Goal: Find specific page/section: Find specific page/section

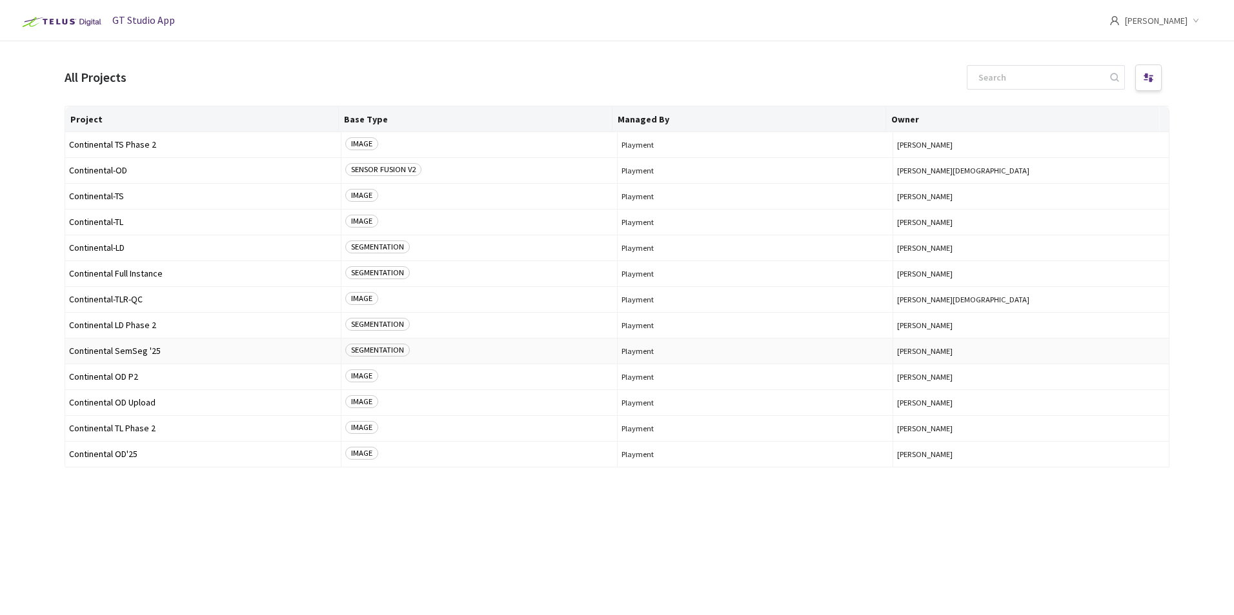
click at [130, 350] on span "Continental SemSeg '25" at bounding box center [203, 351] width 268 height 10
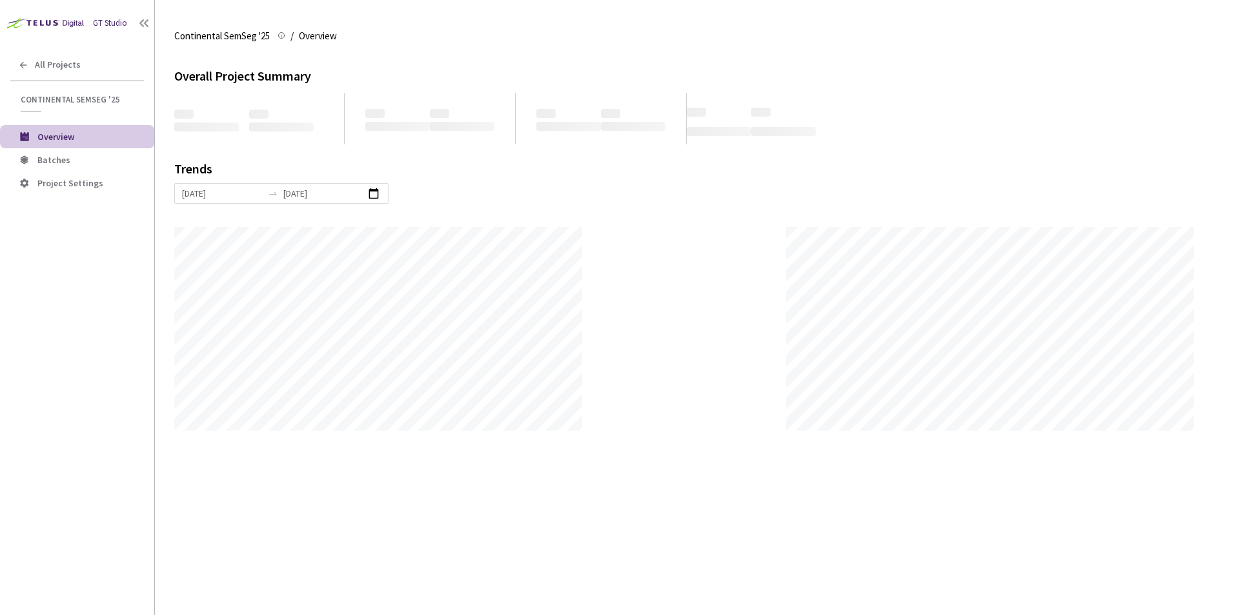
scroll to position [615, 1234]
click at [73, 153] on li "Batches" at bounding box center [77, 159] width 154 height 23
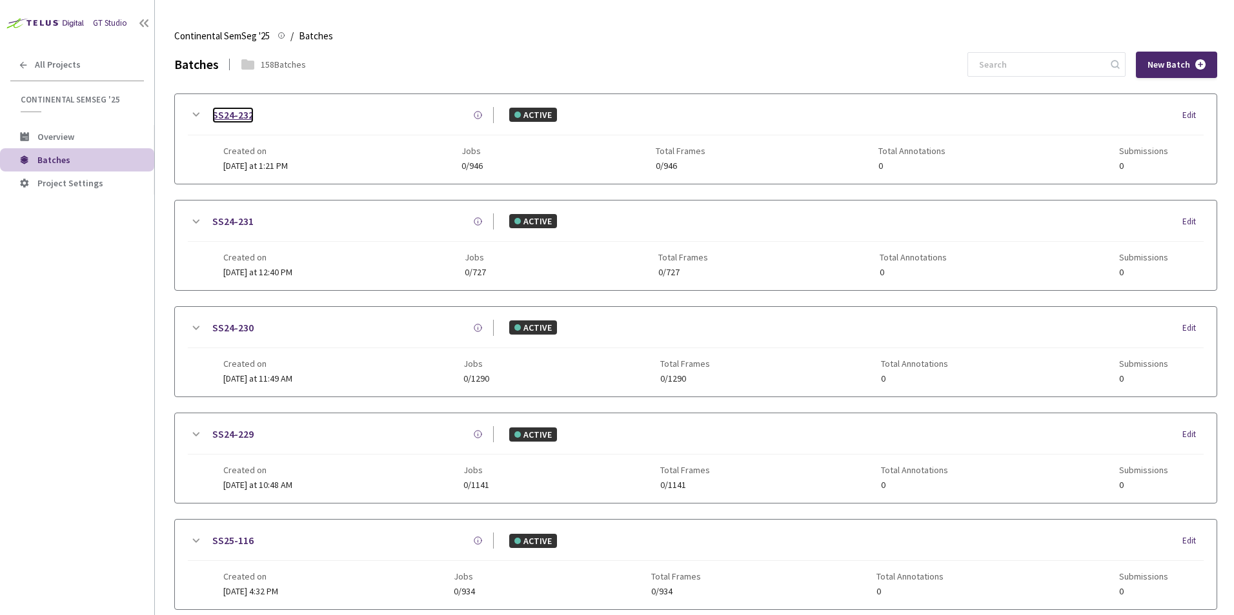
click at [230, 114] on link "SS24-232" at bounding box center [232, 115] width 41 height 16
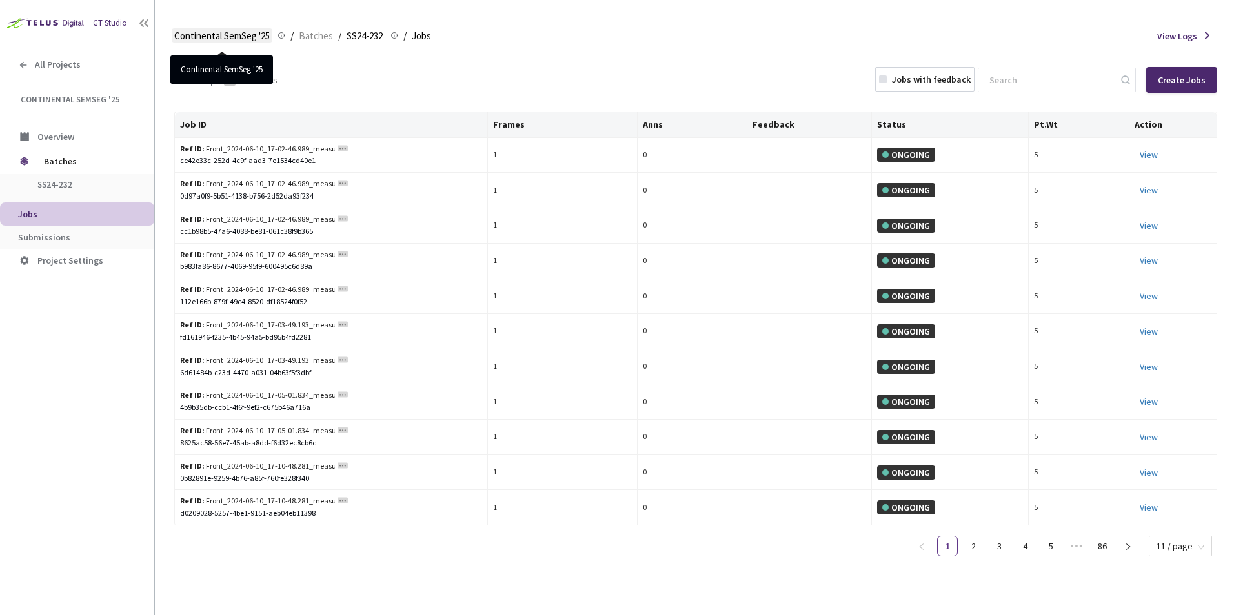
click at [240, 36] on span "Continental SemSeg '25" at bounding box center [221, 35] width 95 height 15
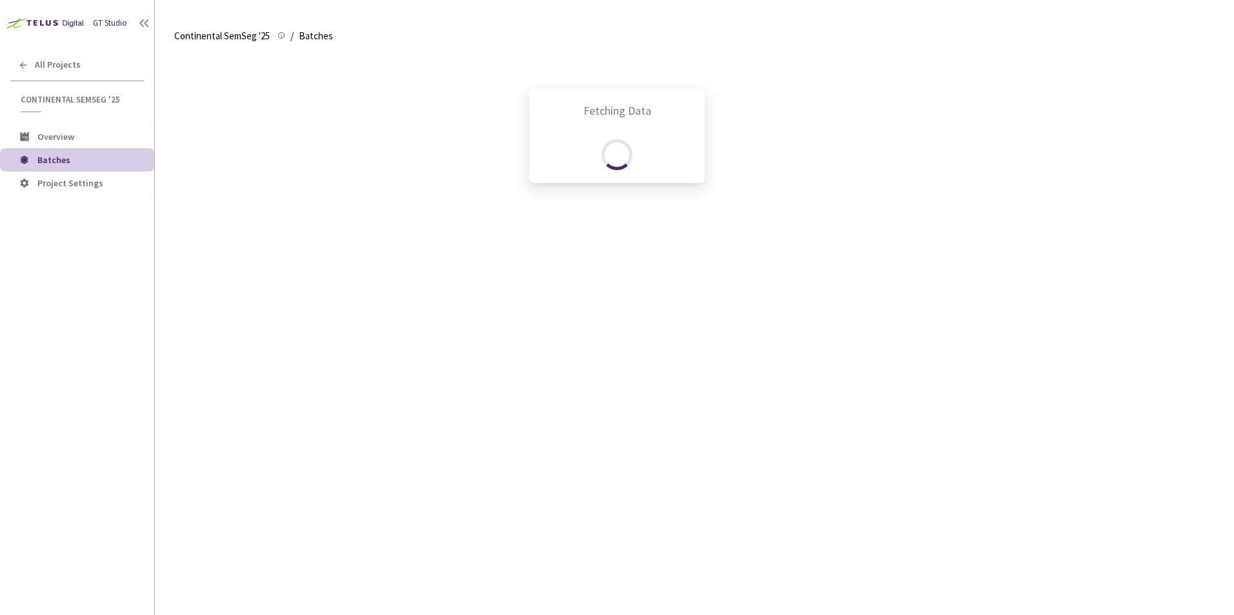
scroll to position [55, 0]
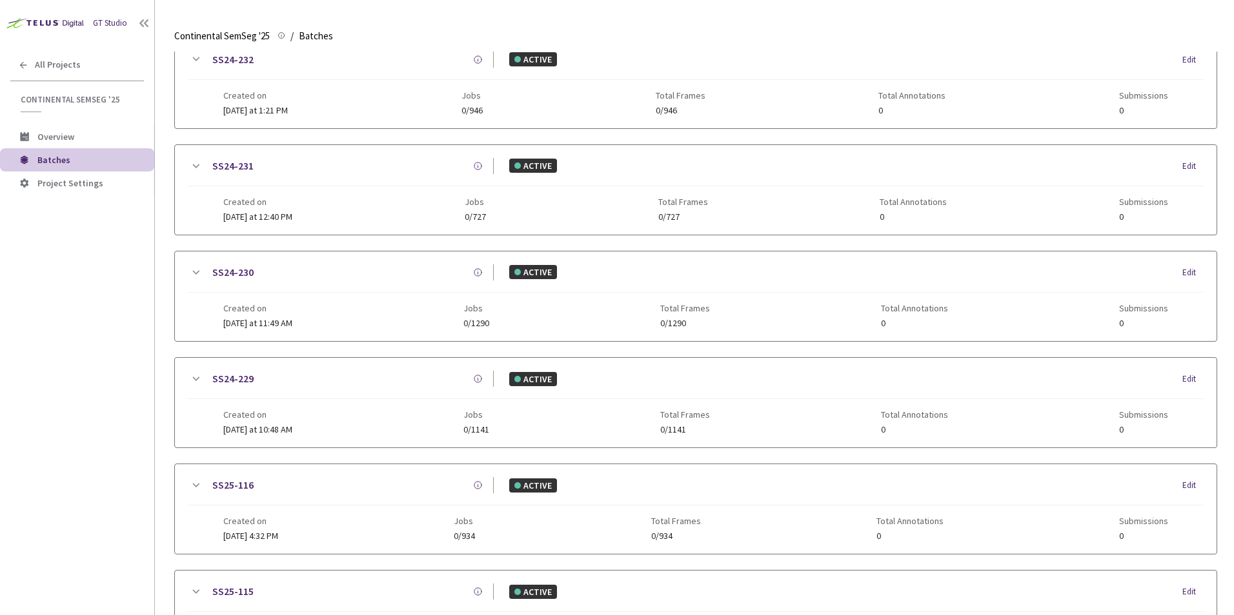
click at [65, 348] on div "GT Studio All Projects Continental SemSeg '25 Continental SemSeg '25 Overview B…" at bounding box center [77, 289] width 154 height 579
click at [157, 359] on main "Continental SemSeg '25 Continental SemSeg '25 / Batches Batches Batches 158 Bat…" at bounding box center [694, 307] width 1079 height 615
click at [78, 398] on div "GT Studio All Projects Continental SemSeg '25 Continental SemSeg '25 Overview B…" at bounding box center [77, 289] width 154 height 579
click at [77, 416] on div "GT Studio All Projects Continental SemSeg '25 Continental SemSeg '25 Overview B…" at bounding box center [77, 289] width 154 height 579
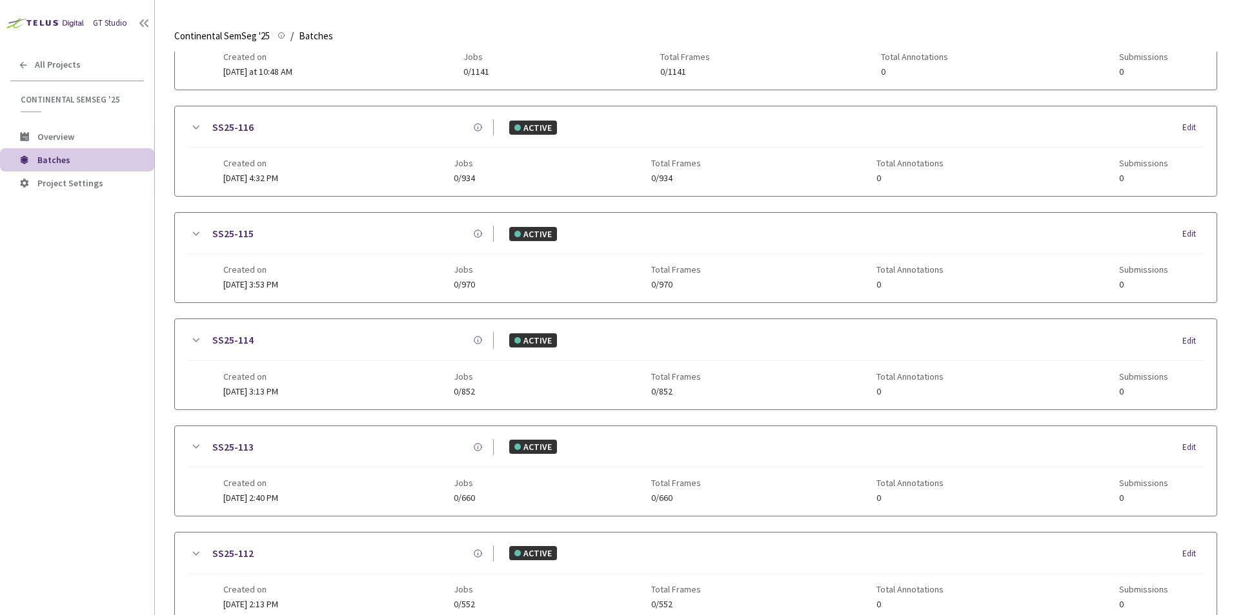
scroll to position [412, 0]
click at [79, 325] on div "GT Studio All Projects Continental SemSeg '25 Continental SemSeg '25 Overview B…" at bounding box center [77, 289] width 154 height 579
